Goal: Information Seeking & Learning: Learn about a topic

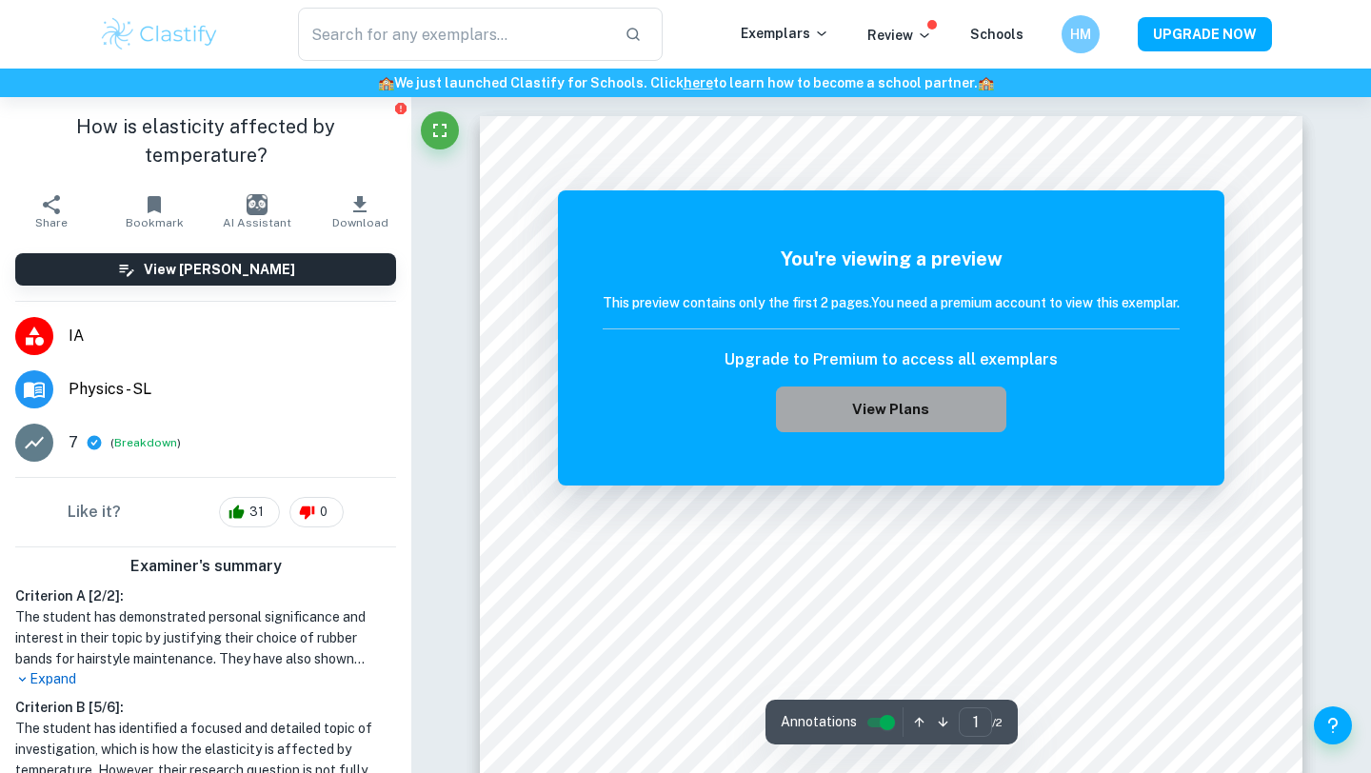
click at [919, 400] on button "View Plans" at bounding box center [891, 410] width 230 height 46
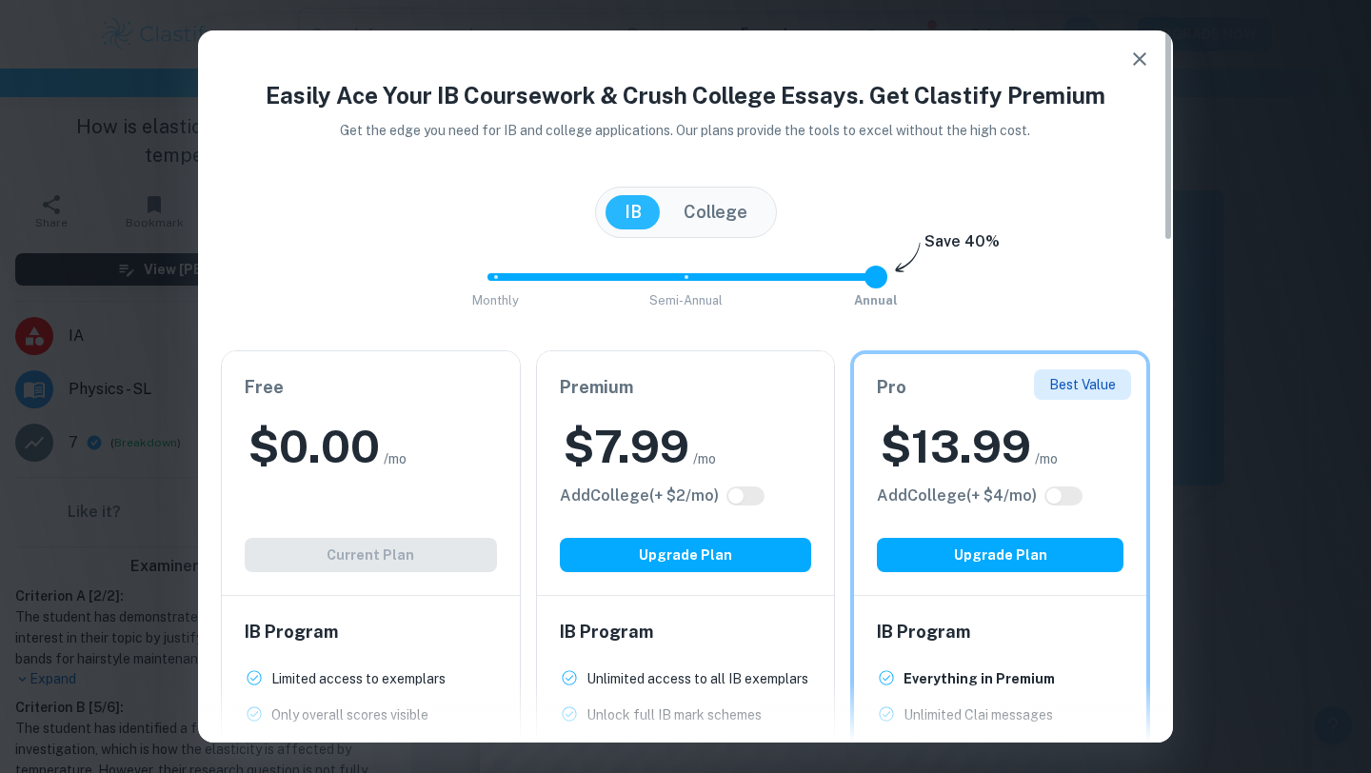
click at [1142, 51] on icon "button" at bounding box center [1139, 59] width 23 height 23
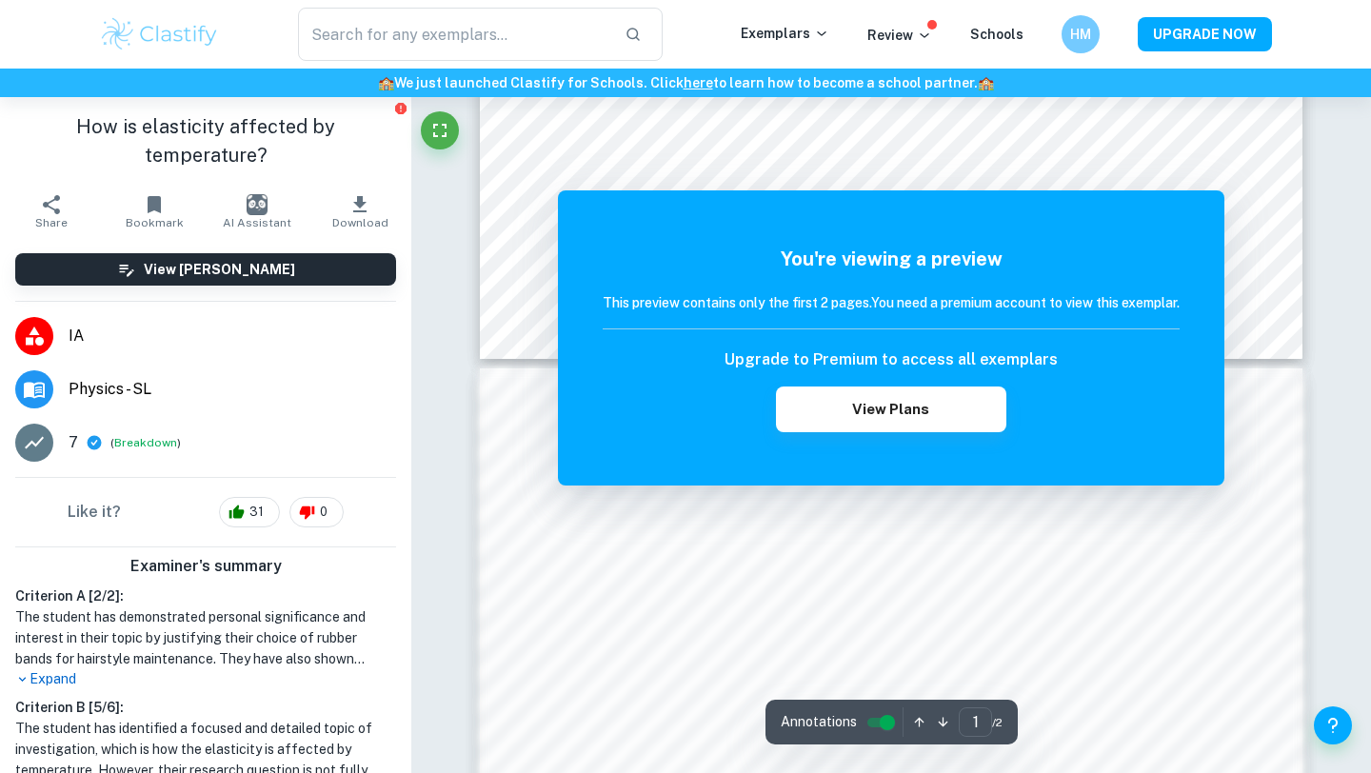
scroll to position [826, 0]
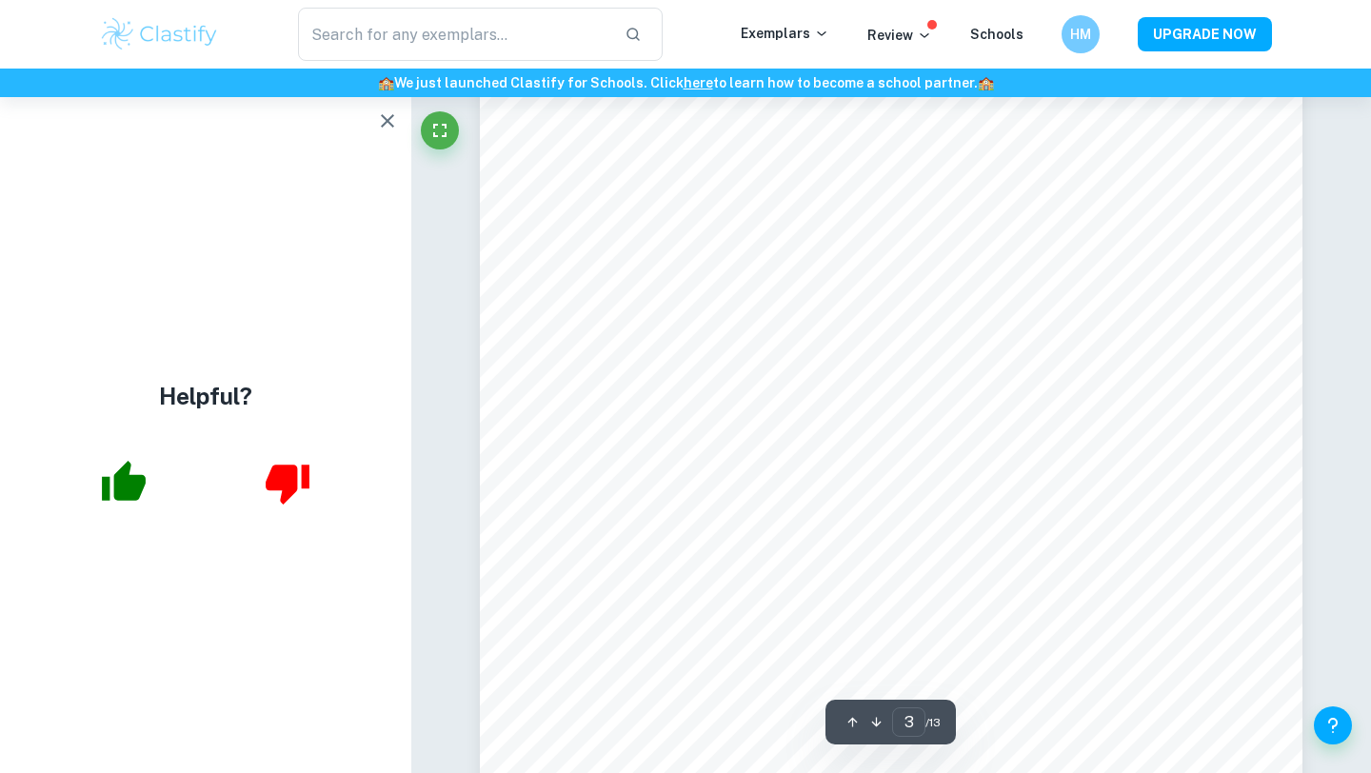
scroll to position [2749, 0]
click at [392, 120] on icon "button" at bounding box center [387, 121] width 23 height 23
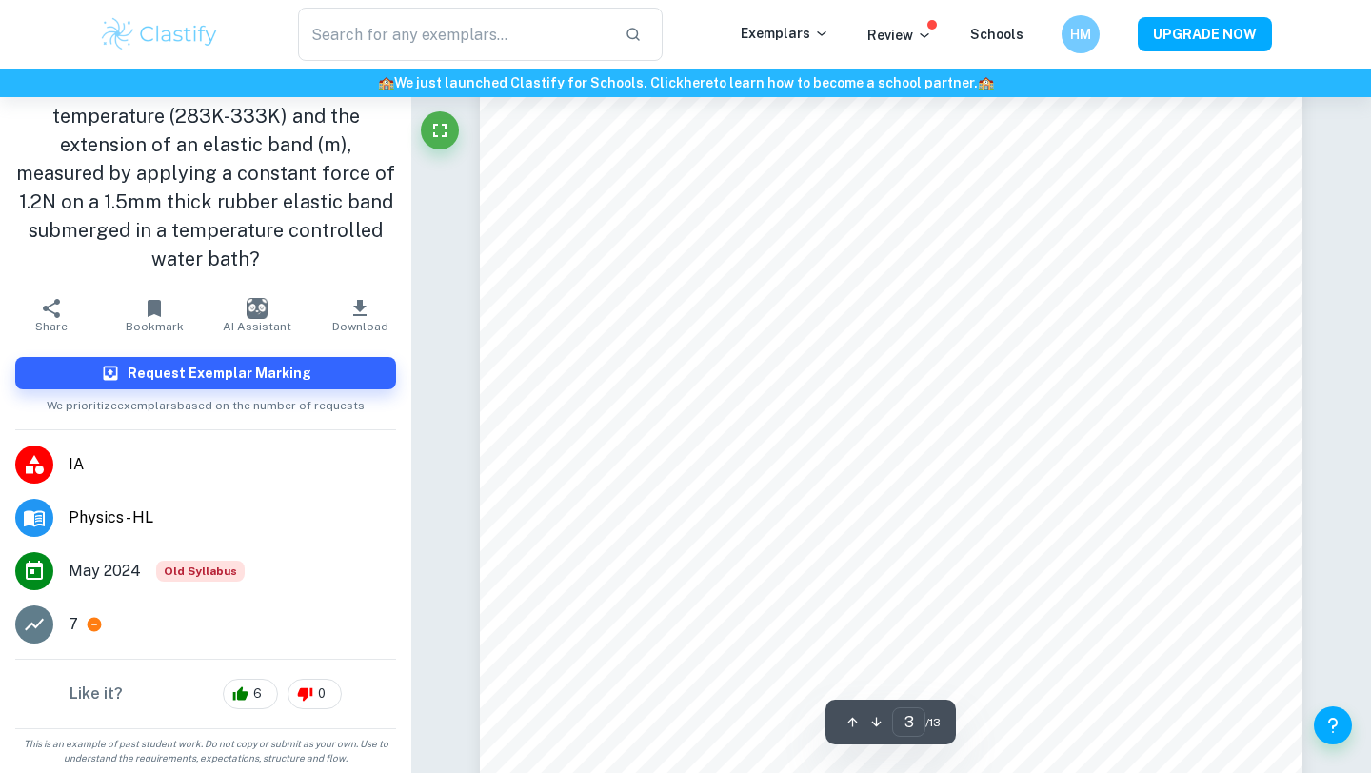
scroll to position [2741, 0]
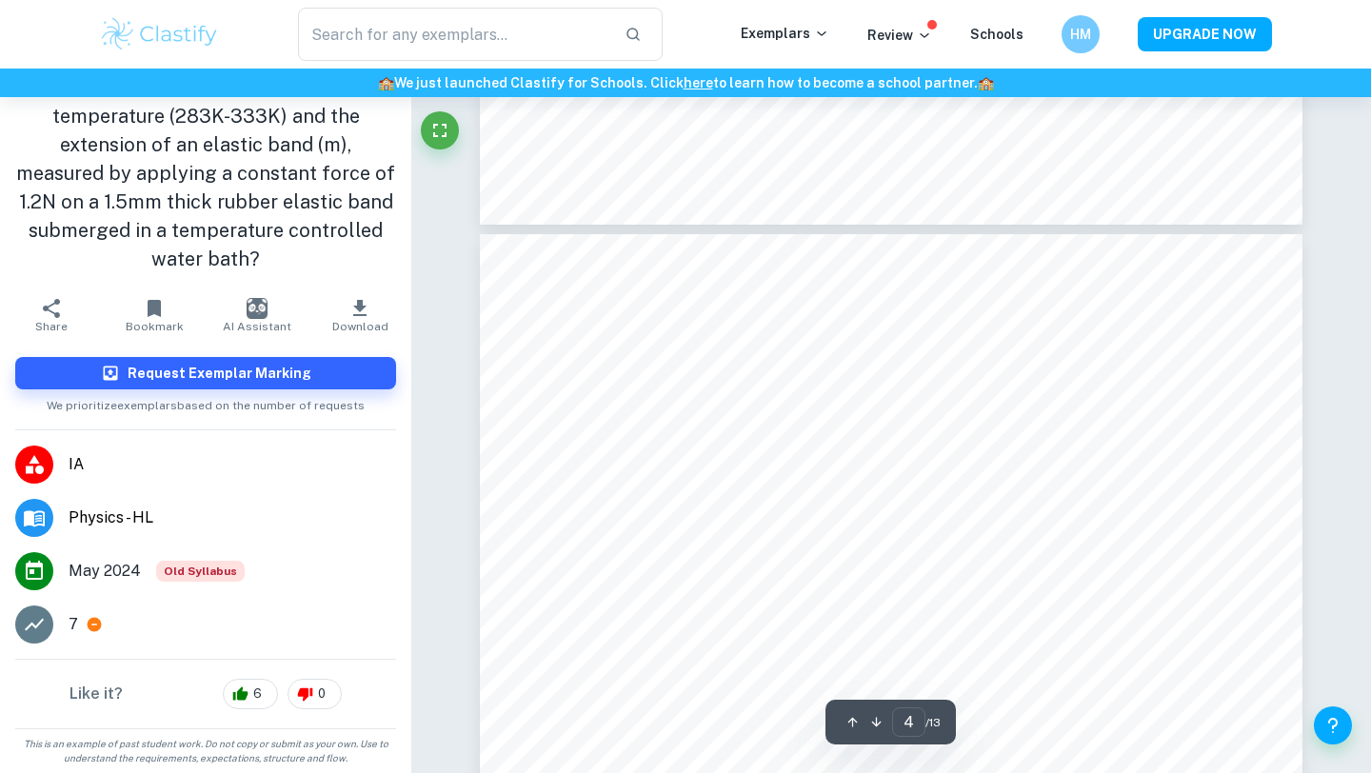
type input "3"
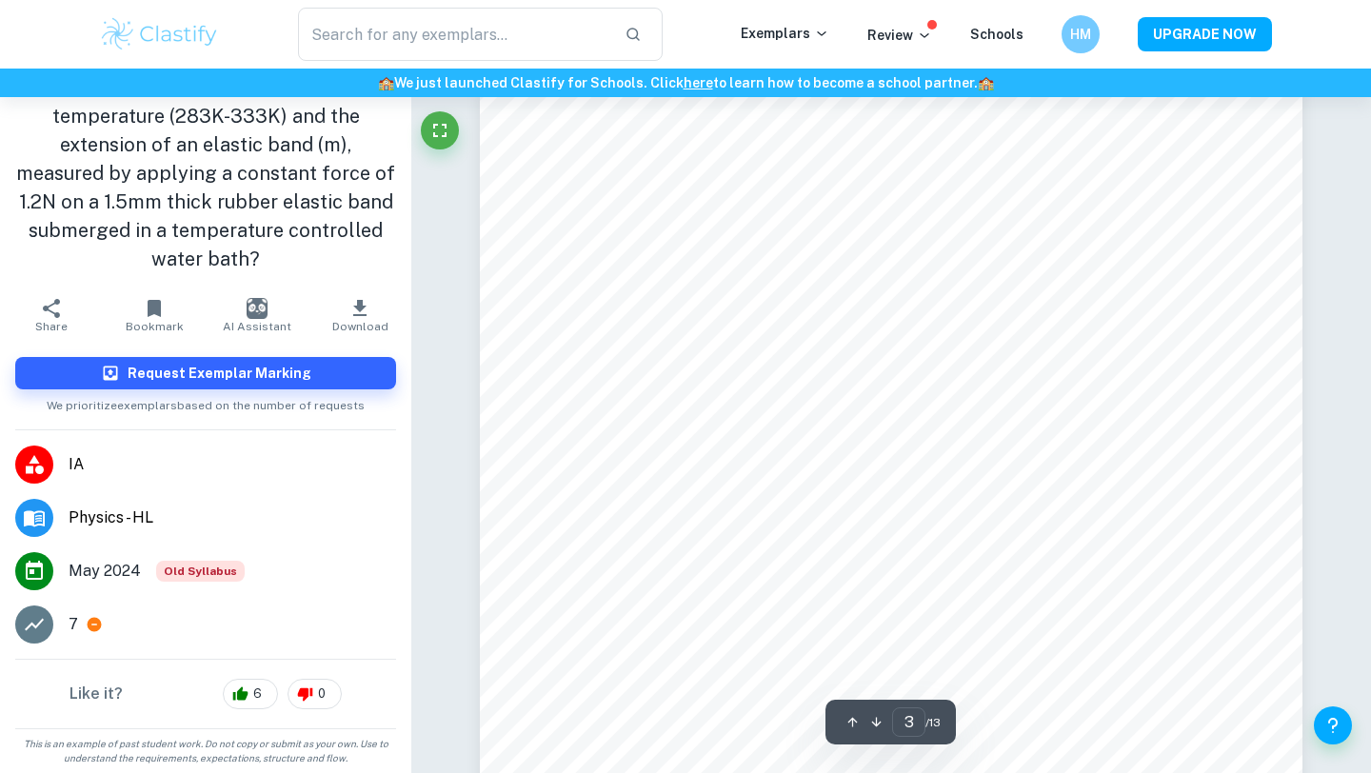
scroll to position [2638, 0]
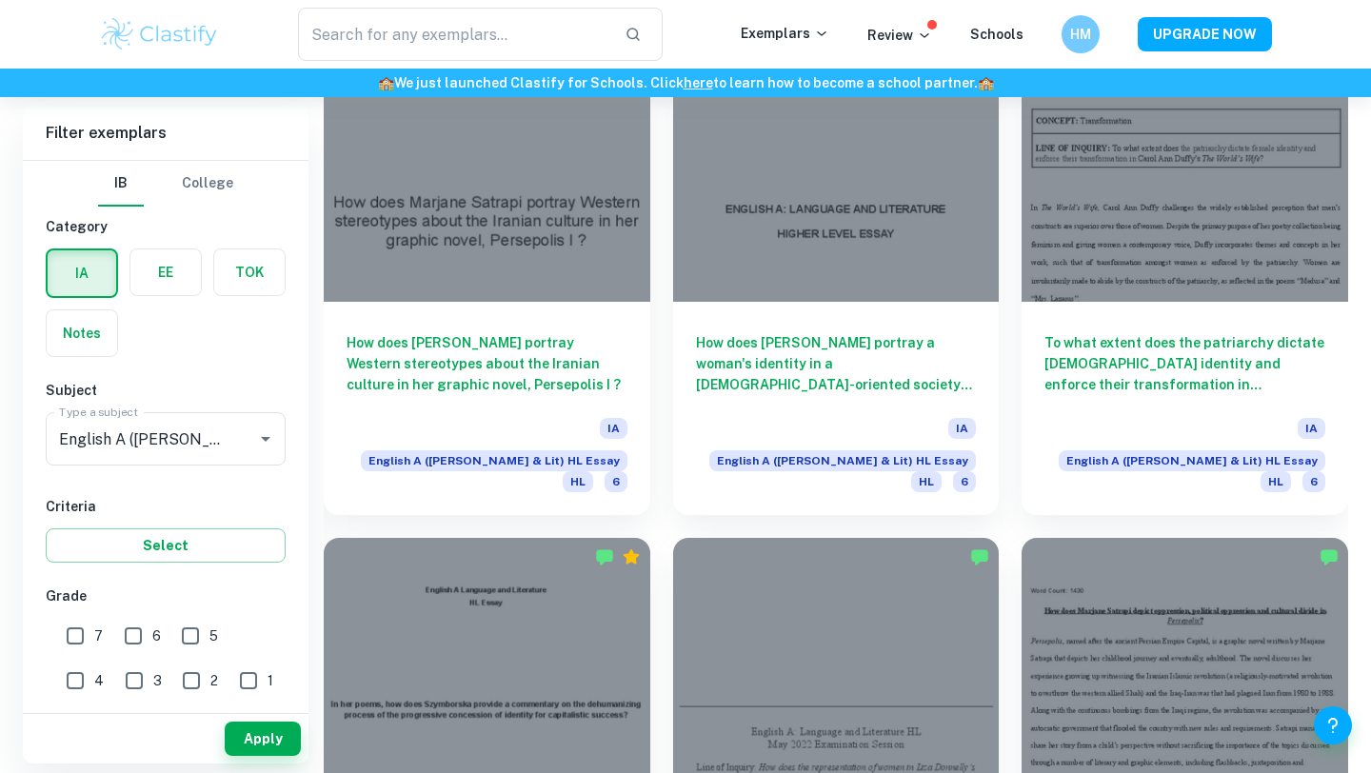
scroll to position [4454, 0]
